Goal: Communication & Community: Answer question/provide support

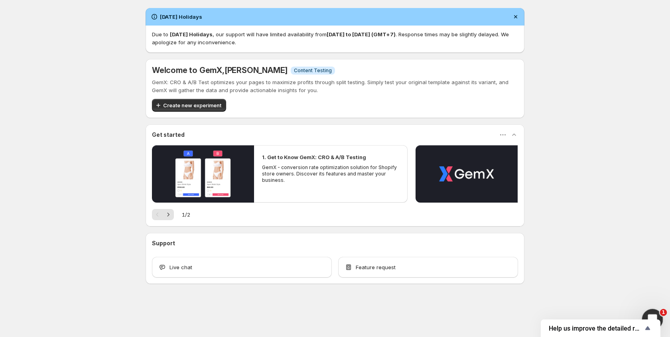
drag, startPoint x: 662, startPoint y: 301, endPoint x: 661, endPoint y: 316, distance: 14.5
click at [662, 303] on div "[DATE] Holidays Due to [DATE] Holidays , our support will have limited availabi…" at bounding box center [335, 163] width 670 height 327
click at [659, 314] on div "Open Intercom Messenger" at bounding box center [651, 318] width 26 height 26
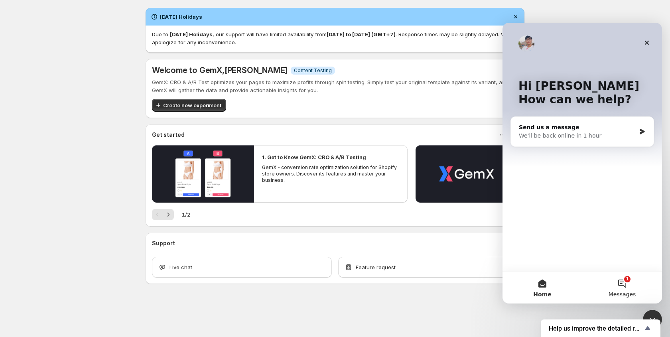
click at [624, 284] on button "1 Messages" at bounding box center [623, 288] width 80 height 32
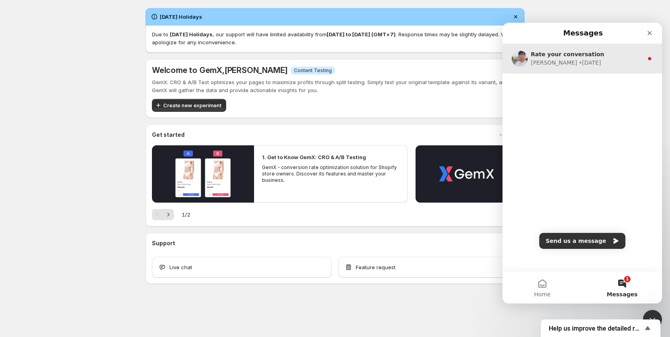
click at [574, 58] on div "Rate your conversation" at bounding box center [587, 54] width 113 height 8
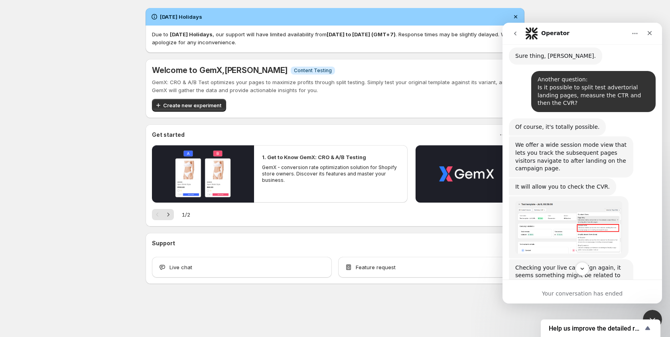
scroll to position [1243, 0]
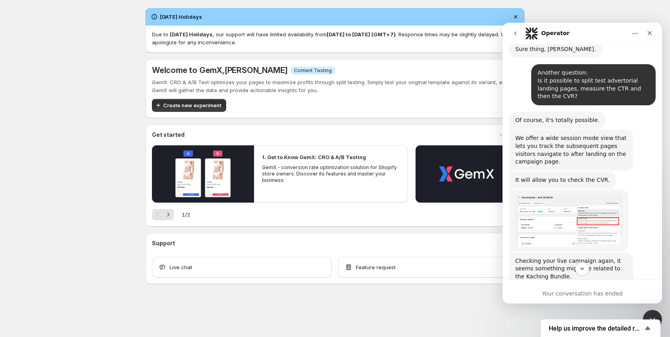
click at [589, 275] on div "Intercom messenger" at bounding box center [583, 269] width 160 height 14
click at [584, 272] on icon "Scroll to bottom" at bounding box center [582, 268] width 7 height 7
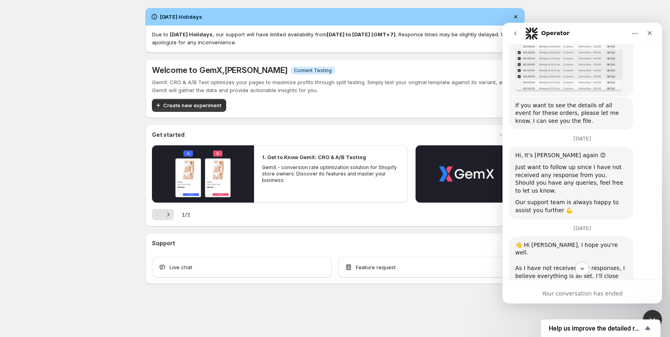
scroll to position [4338, 0]
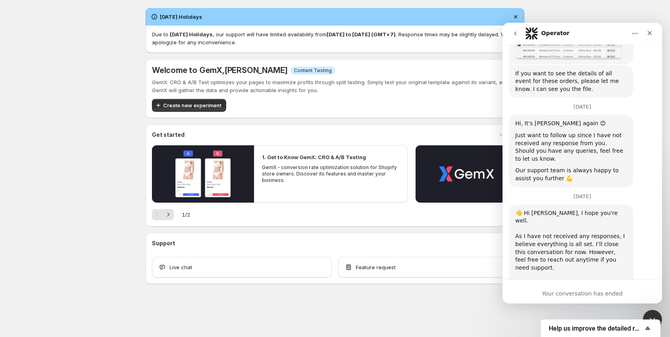
click at [519, 38] on button "go back" at bounding box center [515, 33] width 15 height 15
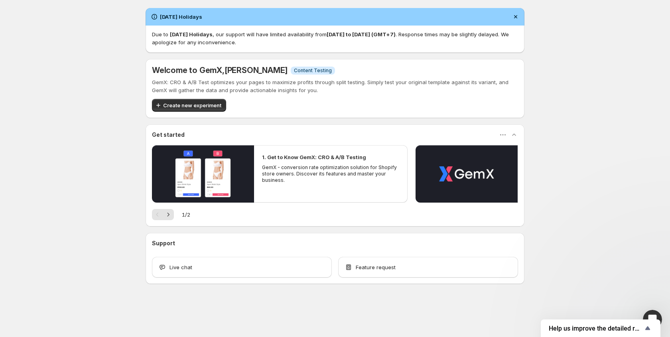
scroll to position [0, 0]
